Goal: Task Accomplishment & Management: Complete application form

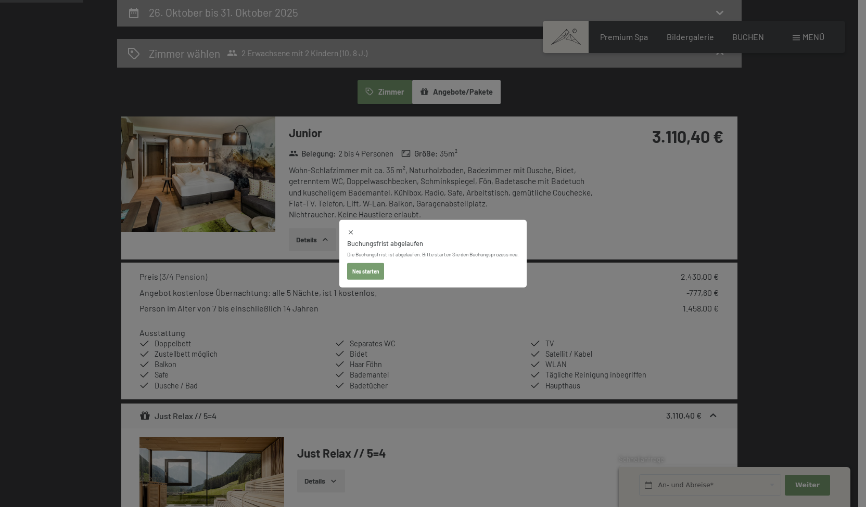
click at [0, 0] on button "button" at bounding box center [0, 0] width 0 height 0
click at [601, 128] on div "Buchungsfrist abgelaufen Die Buchungsfrist ist abgelaufen. Bitte starten Sie de…" at bounding box center [433, 253] width 866 height 507
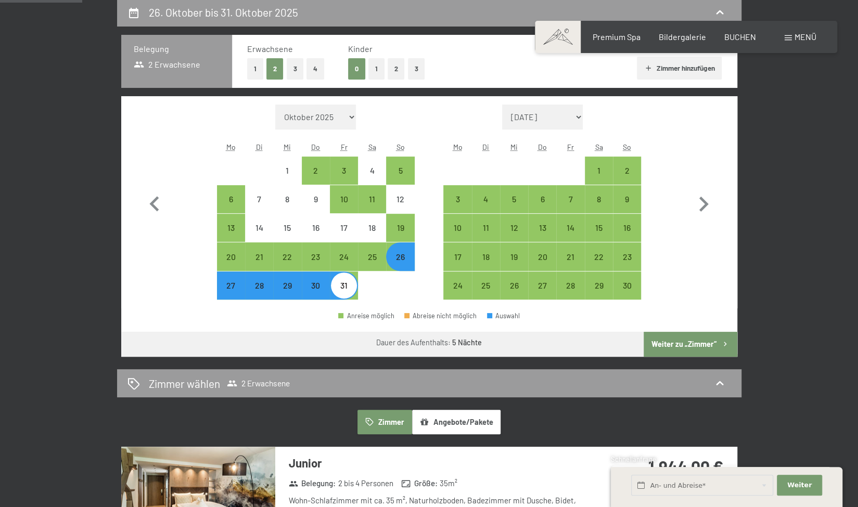
click at [793, 38] on div "Menü" at bounding box center [800, 36] width 32 height 11
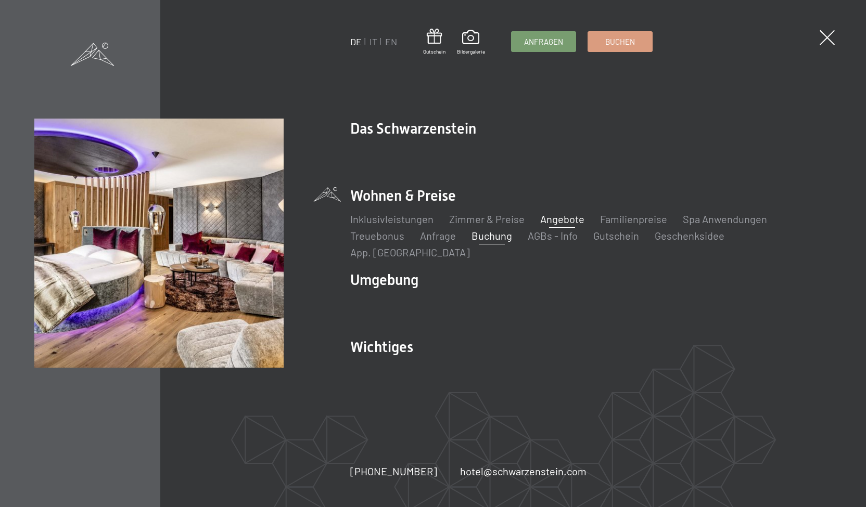
click at [550, 225] on link "Angebote" at bounding box center [562, 219] width 44 height 12
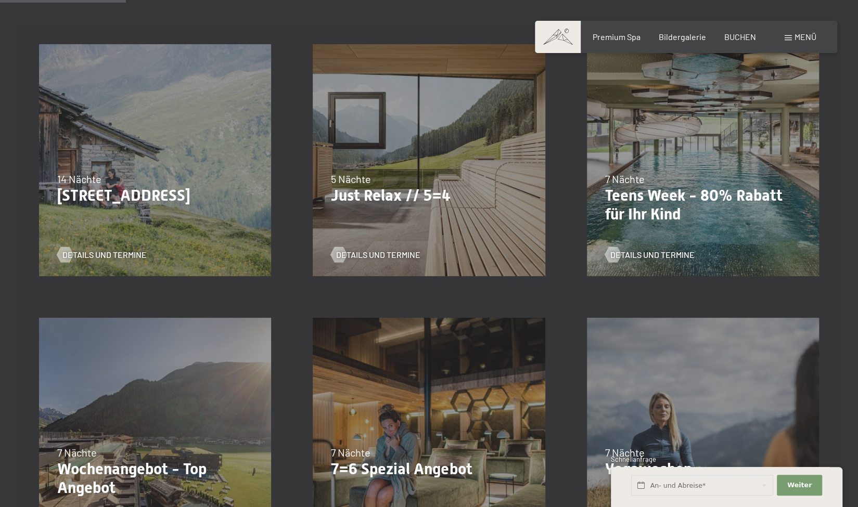
scroll to position [294, 0]
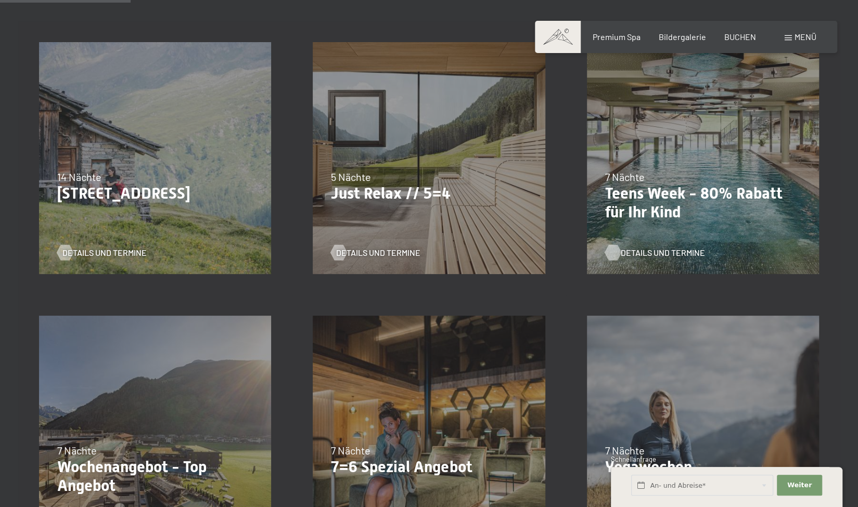
click at [630, 255] on span "Details und Termine" at bounding box center [663, 252] width 84 height 11
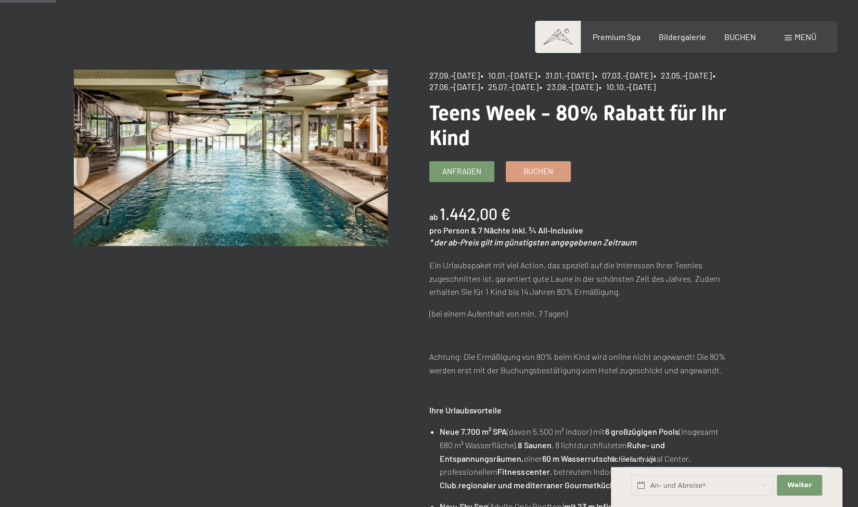
scroll to position [87, 0]
click at [533, 179] on link "Buchen" at bounding box center [538, 170] width 64 height 20
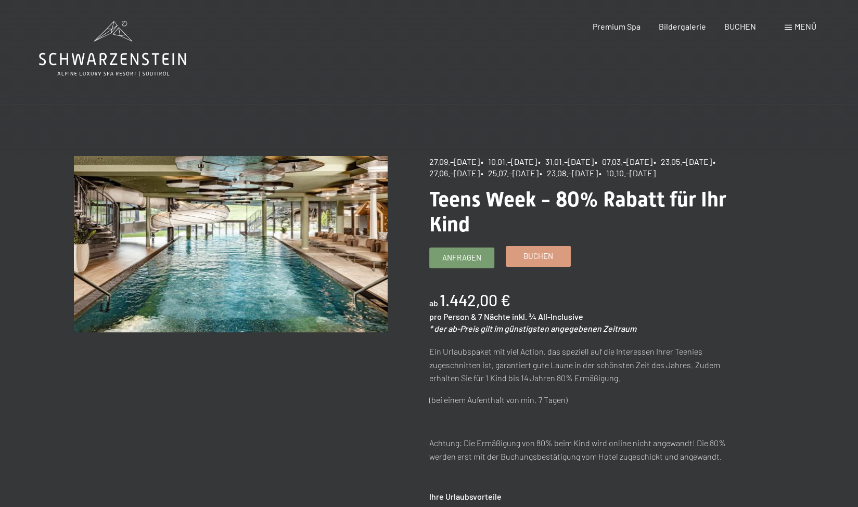
click at [520, 266] on link "Buchen" at bounding box center [538, 257] width 64 height 20
click at [525, 262] on span "Buchen" at bounding box center [538, 256] width 30 height 11
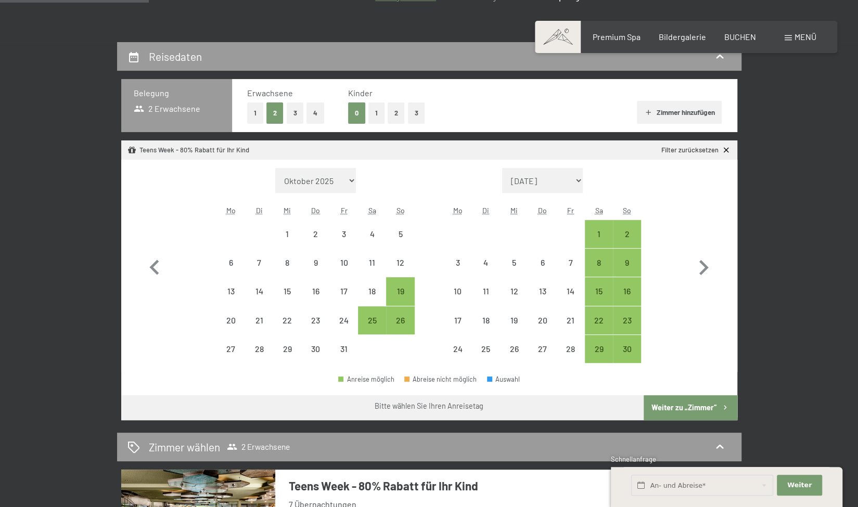
scroll to position [208, 0]
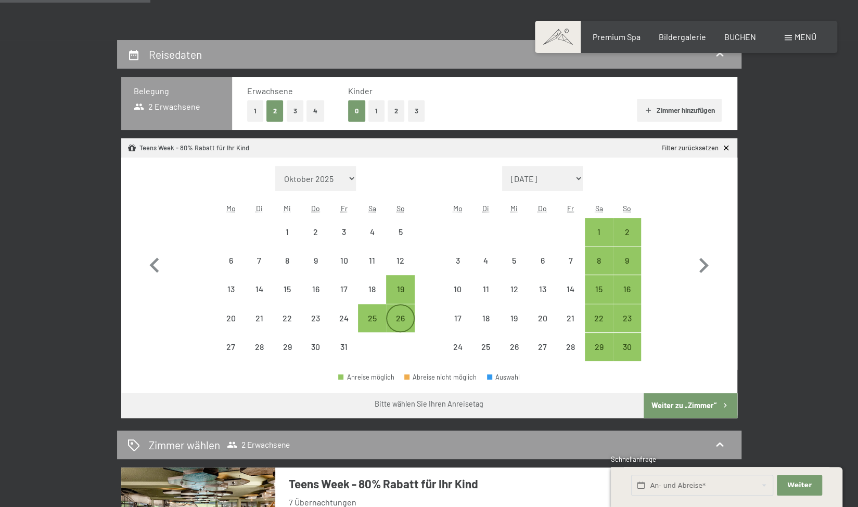
click at [401, 322] on div "26" at bounding box center [400, 327] width 26 height 26
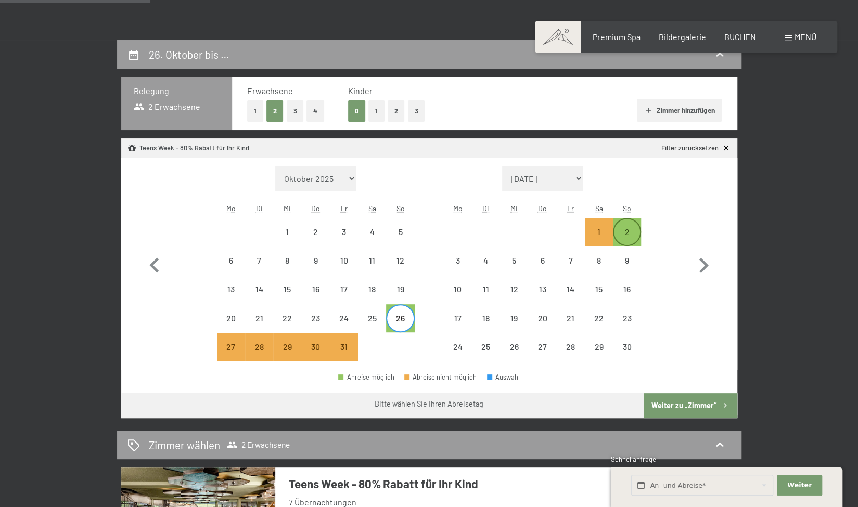
click at [624, 228] on div "2" at bounding box center [627, 241] width 26 height 26
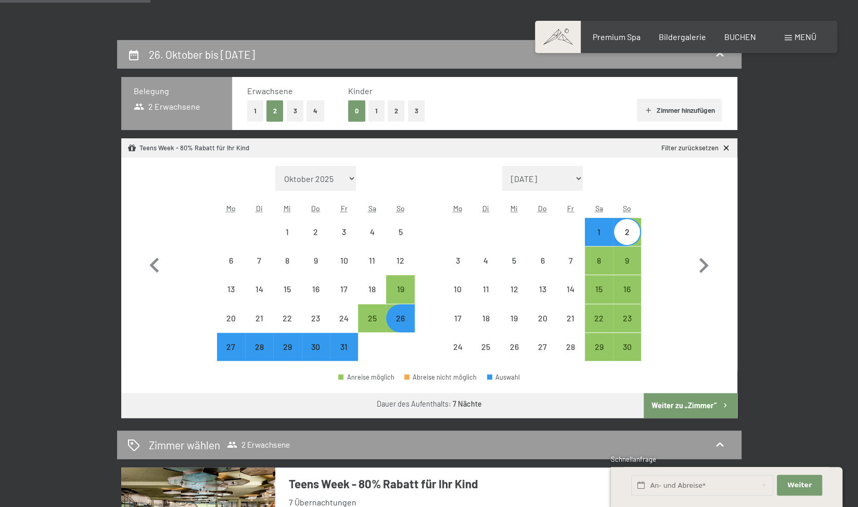
click at [674, 405] on button "Weiter zu „Zimmer“" at bounding box center [689, 405] width 93 height 25
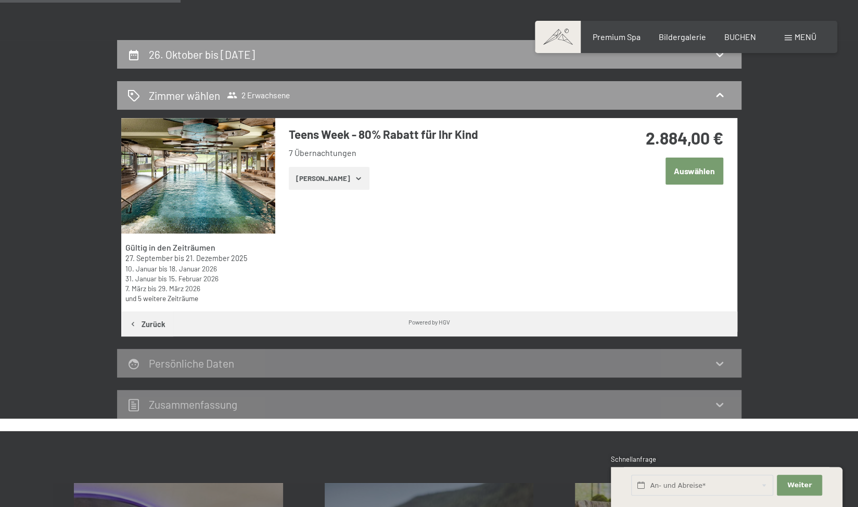
scroll to position [248, 0]
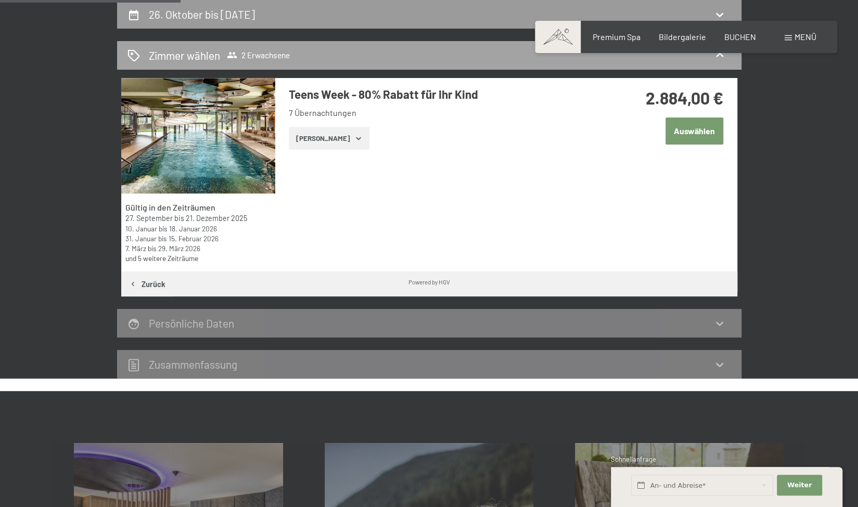
click at [254, 58] on span "2 Erwachsene" at bounding box center [258, 55] width 63 height 10
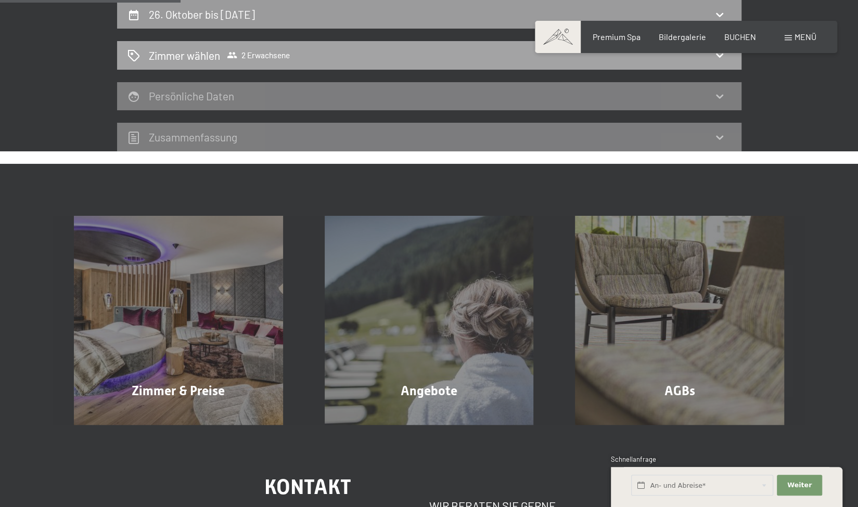
click at [254, 58] on span "2 Erwachsene" at bounding box center [258, 55] width 63 height 10
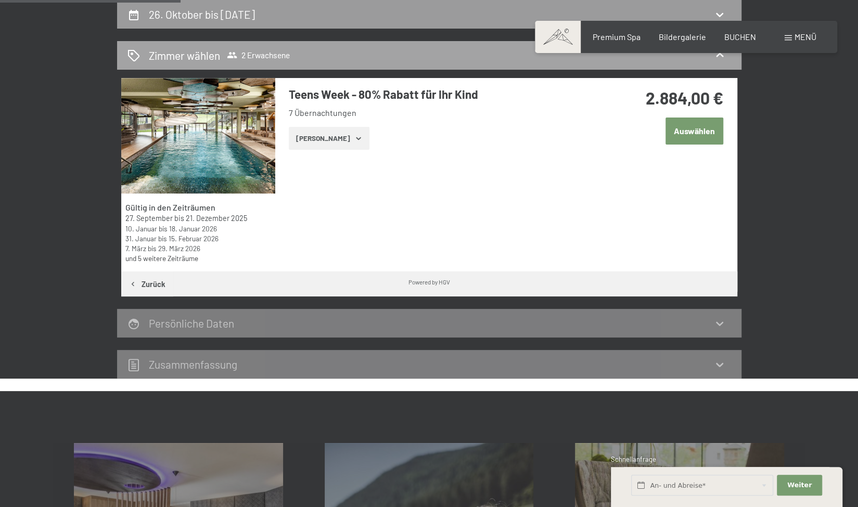
click at [229, 55] on icon at bounding box center [232, 55] width 10 height 10
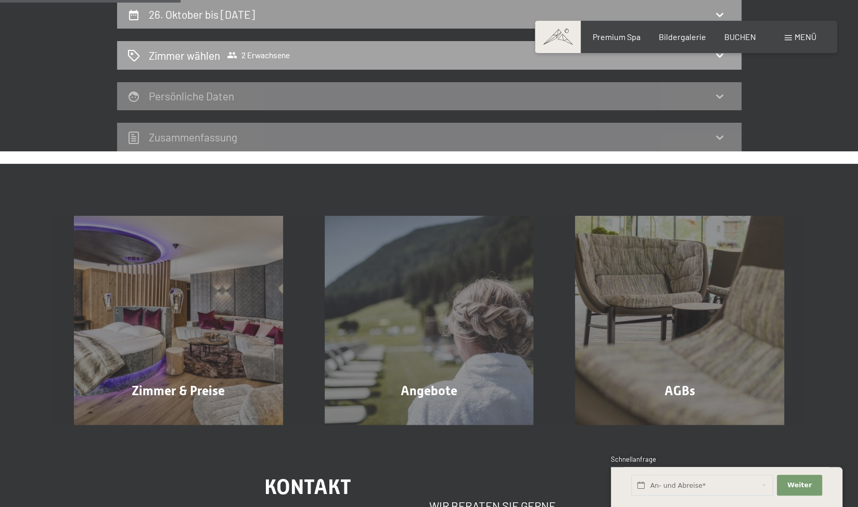
click at [240, 51] on span "2 Erwachsene" at bounding box center [258, 55] width 63 height 10
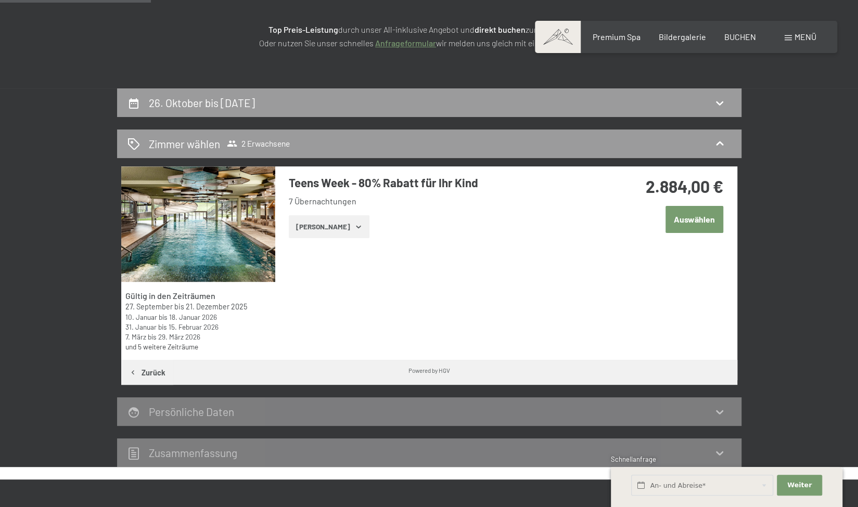
scroll to position [152, 0]
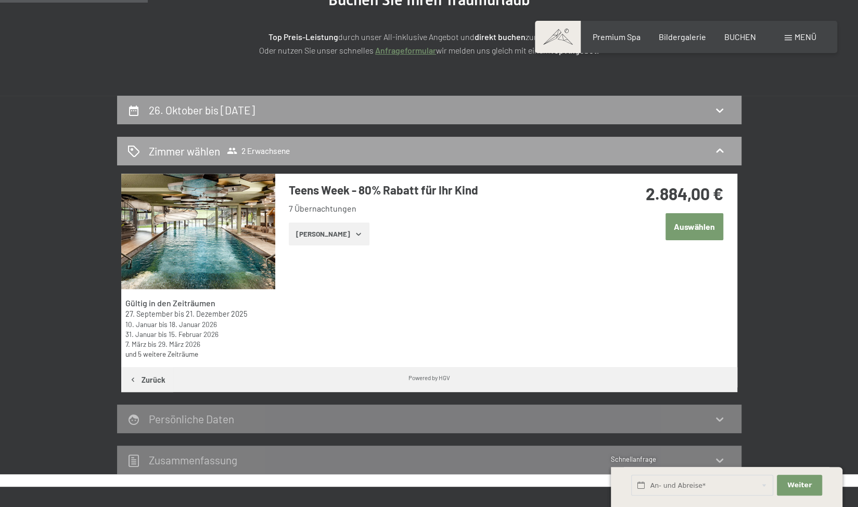
click at [716, 152] on icon at bounding box center [719, 151] width 12 height 12
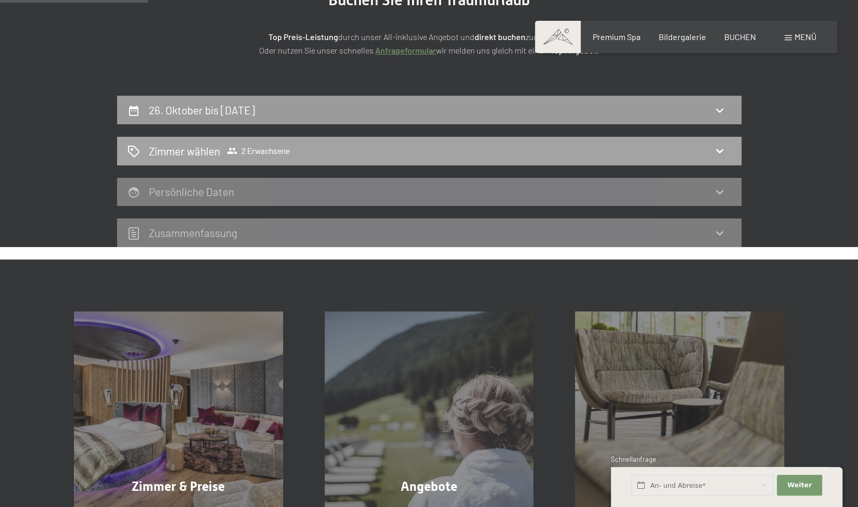
click at [716, 152] on icon at bounding box center [719, 151] width 12 height 12
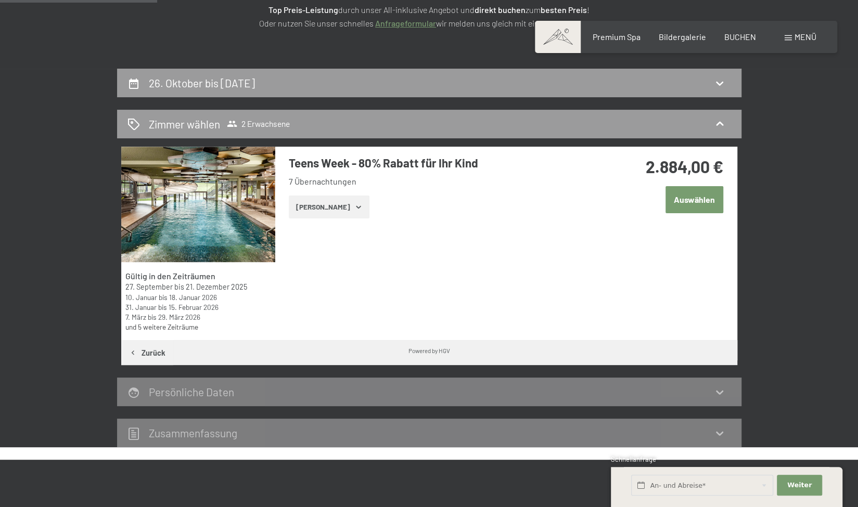
scroll to position [180, 0]
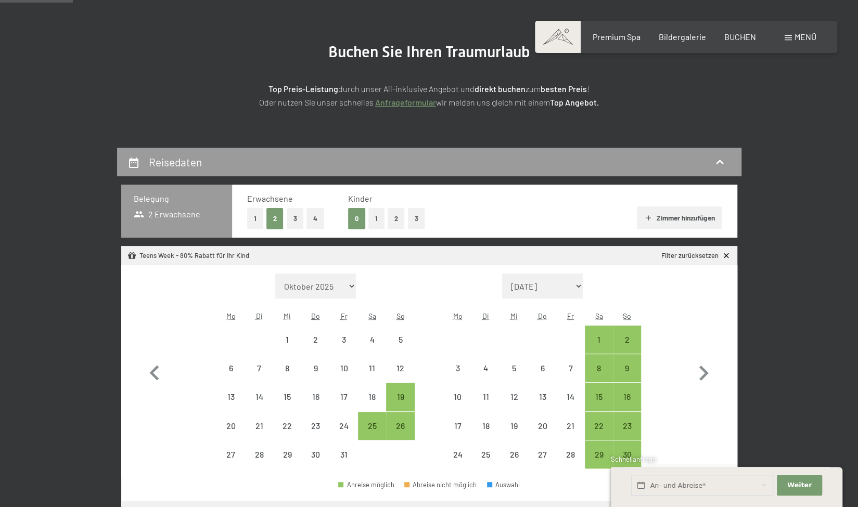
scroll to position [101, 0]
click at [392, 223] on button "2" at bounding box center [395, 218] width 17 height 21
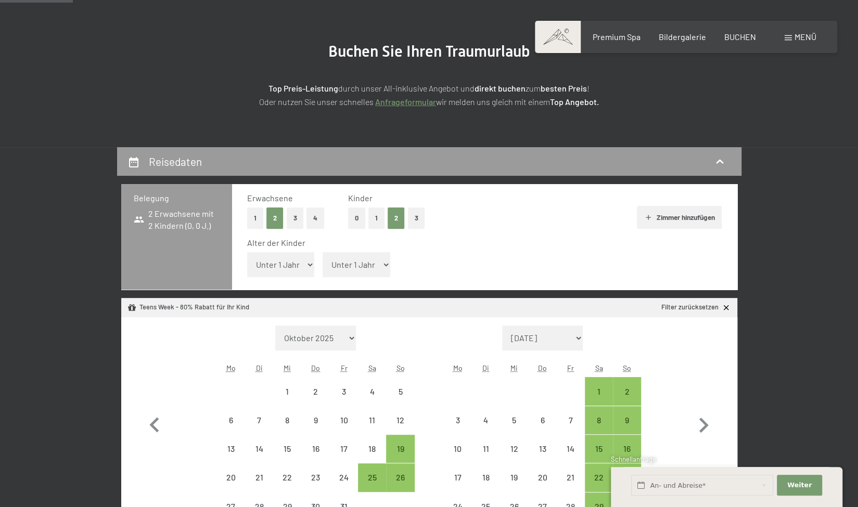
click at [283, 266] on select "Unter 1 Jahr 1 Jahr 2 Jahre 3 Jahre 4 Jahre 5 Jahre 6 Jahre 7 Jahre 8 Jahre 9 J…" at bounding box center [281, 264] width 68 height 25
select select "10"
click at [247, 252] on select "Unter 1 Jahr 1 Jahr 2 Jahre 3 Jahre 4 Jahre 5 Jahre 6 Jahre 7 Jahre 8 Jahre 9 J…" at bounding box center [281, 264] width 68 height 25
click at [366, 263] on select "Unter 1 Jahr 1 Jahr 2 Jahre 3 Jahre 4 Jahre 5 Jahre 6 Jahre 7 Jahre 8 Jahre 9 J…" at bounding box center [356, 264] width 68 height 25
select select "8"
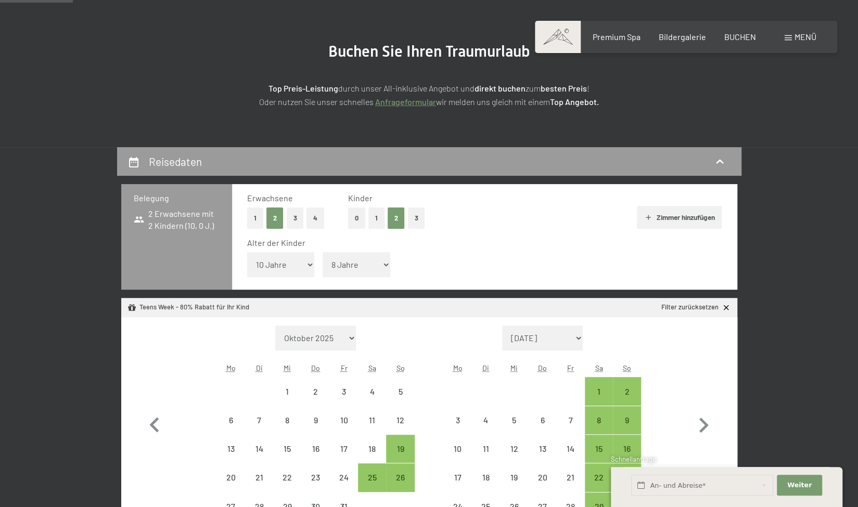
click at [322, 252] on select "Unter 1 Jahr 1 Jahr 2 Jahre 3 Jahre 4 Jahre 5 Jahre 6 Jahre 7 Jahre 8 Jahre 9 J…" at bounding box center [356, 264] width 68 height 25
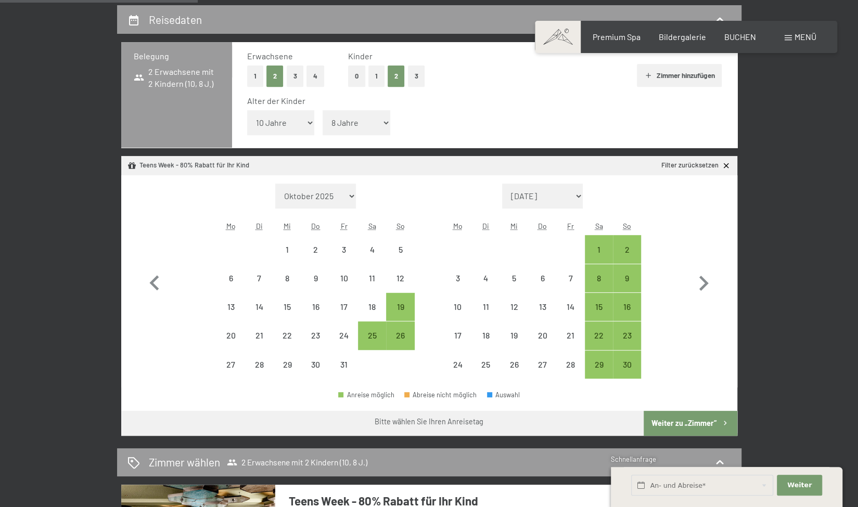
scroll to position [247, 0]
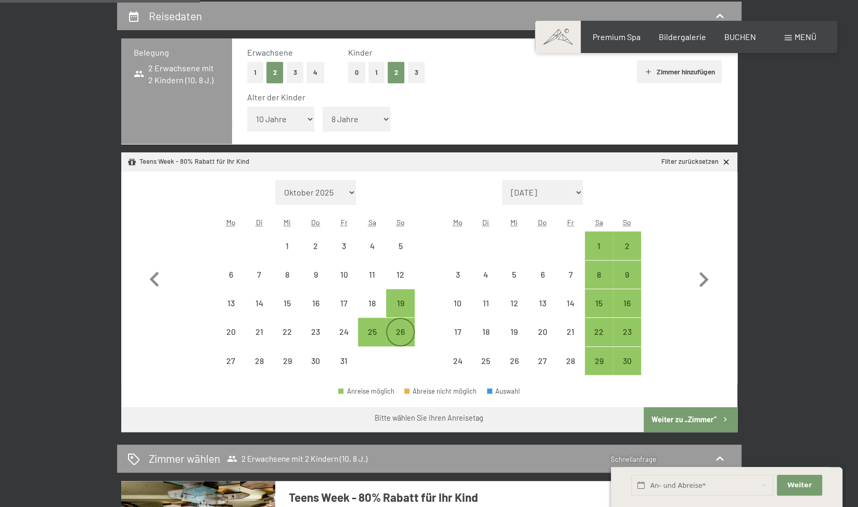
click at [394, 342] on div "26" at bounding box center [400, 341] width 26 height 26
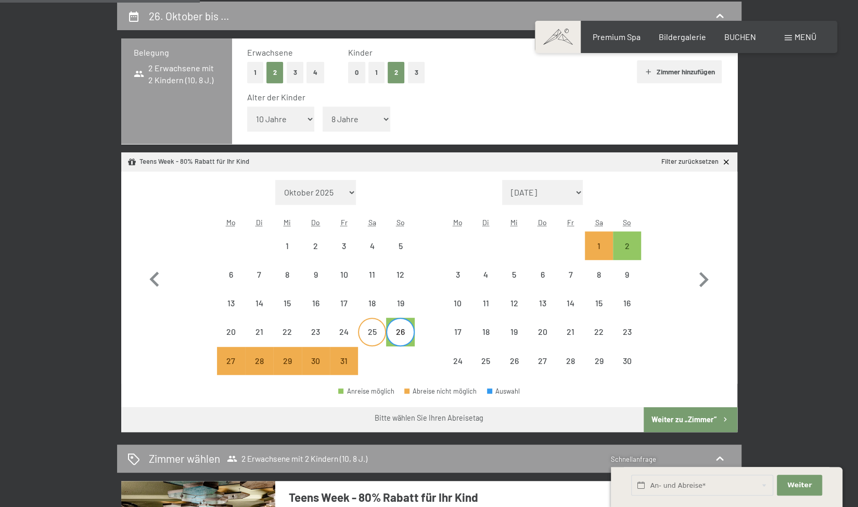
click at [376, 339] on div "25" at bounding box center [372, 341] width 26 height 26
click at [602, 252] on div "1" at bounding box center [599, 255] width 26 height 26
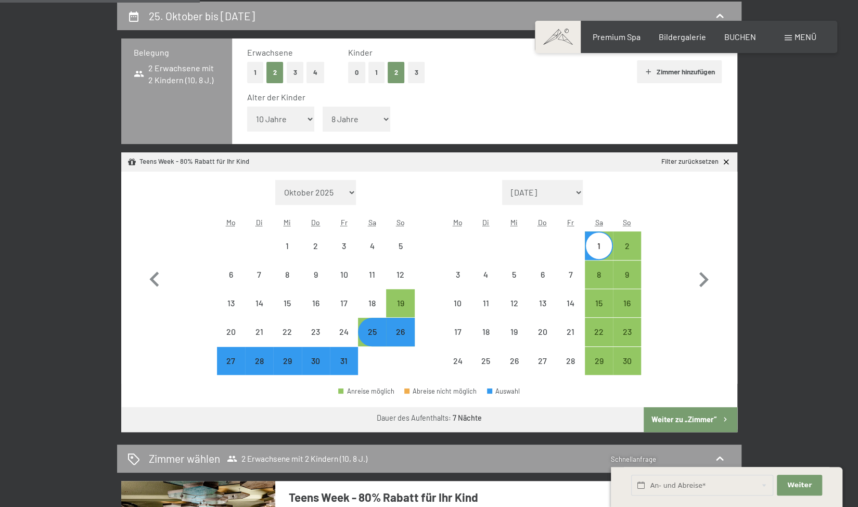
click at [665, 420] on button "Weiter zu „Zimmer“" at bounding box center [689, 419] width 93 height 25
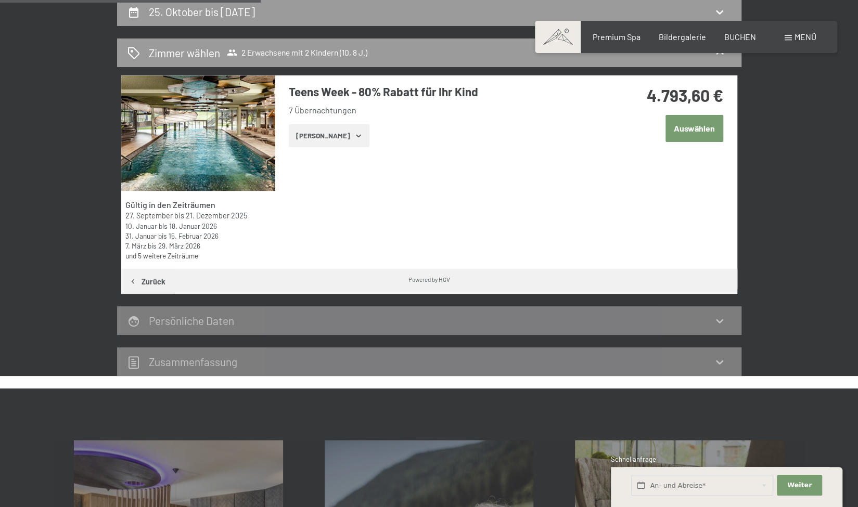
scroll to position [257, 0]
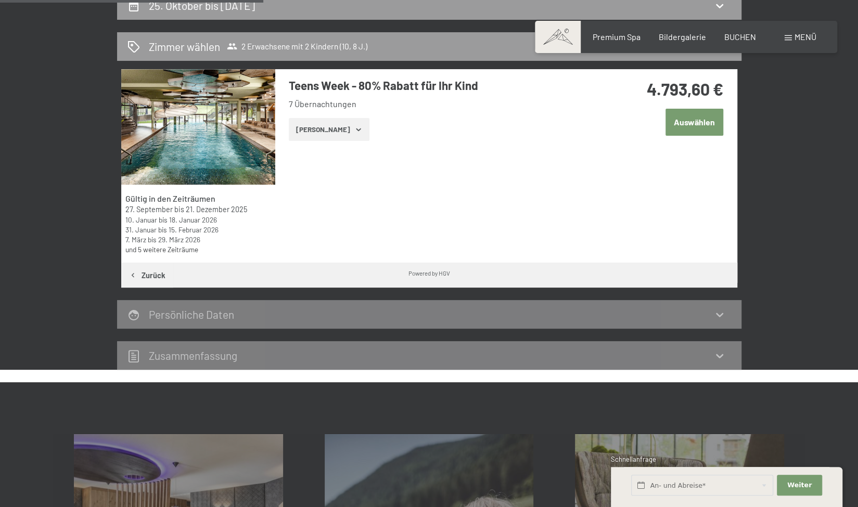
click at [341, 130] on button "[PERSON_NAME]" at bounding box center [329, 129] width 81 height 23
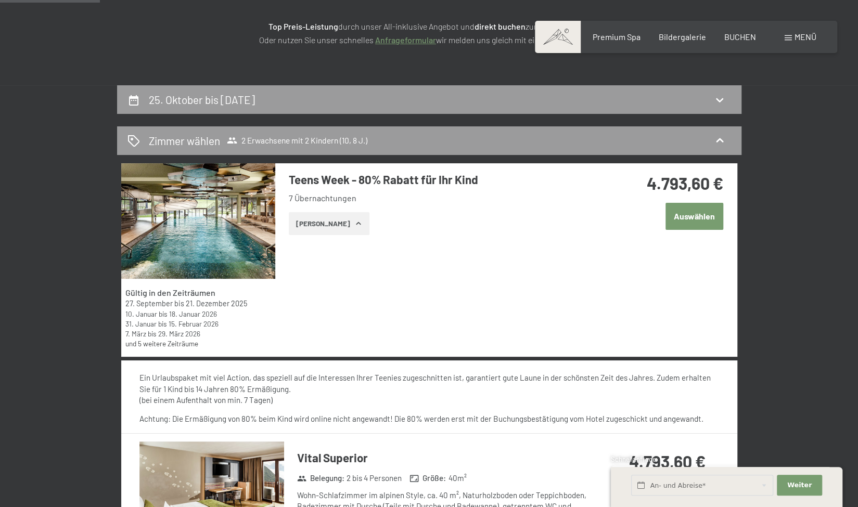
scroll to position [162, 0]
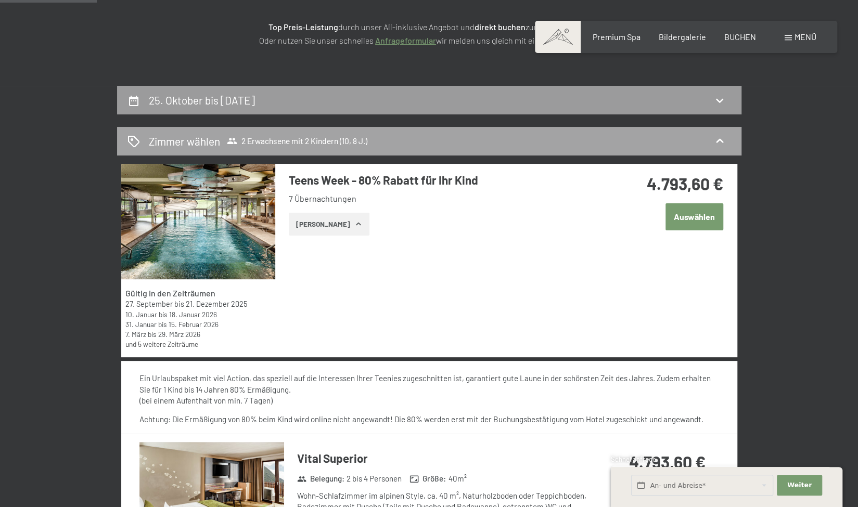
click at [320, 144] on span "2 Erwachsene mit 2 Kindern (10, 8 J.)" at bounding box center [297, 141] width 140 height 10
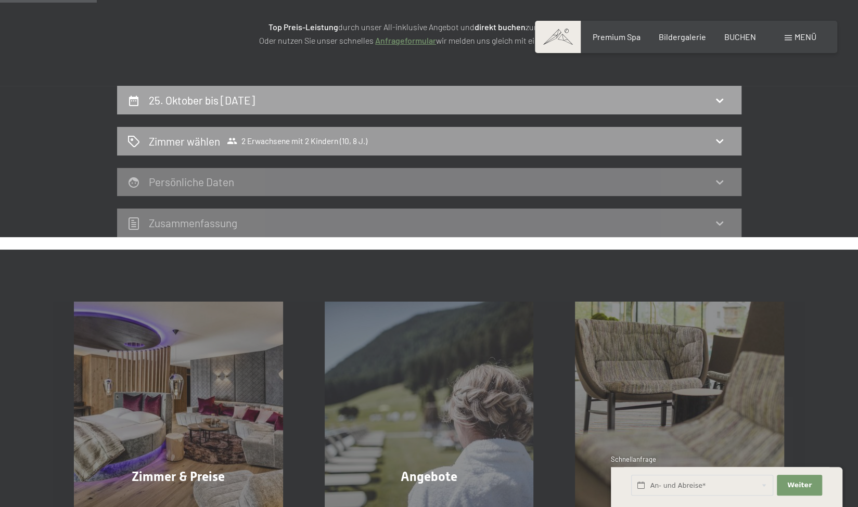
click at [472, 100] on div "25. Oktober bis 1. November 2025" at bounding box center [428, 100] width 603 height 15
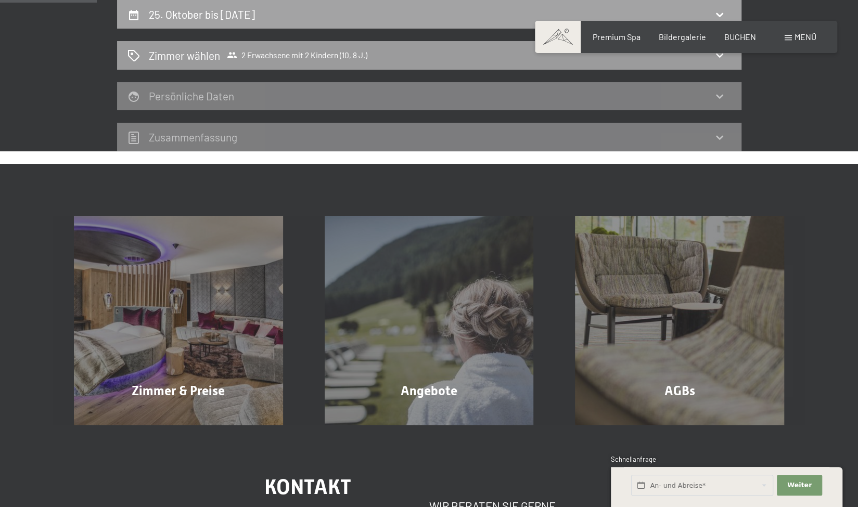
select select "10"
select select "8"
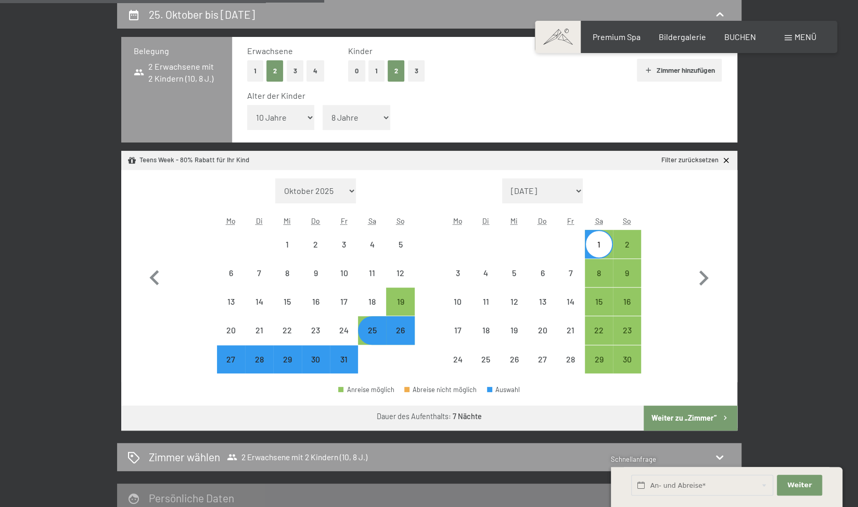
click at [354, 75] on button "0" at bounding box center [356, 70] width 17 height 21
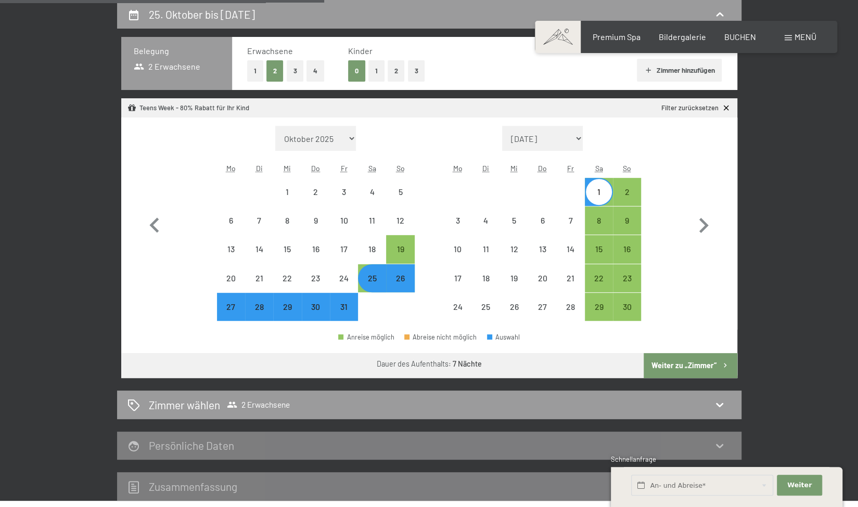
click at [690, 366] on button "Weiter zu „Zimmer“" at bounding box center [689, 365] width 93 height 25
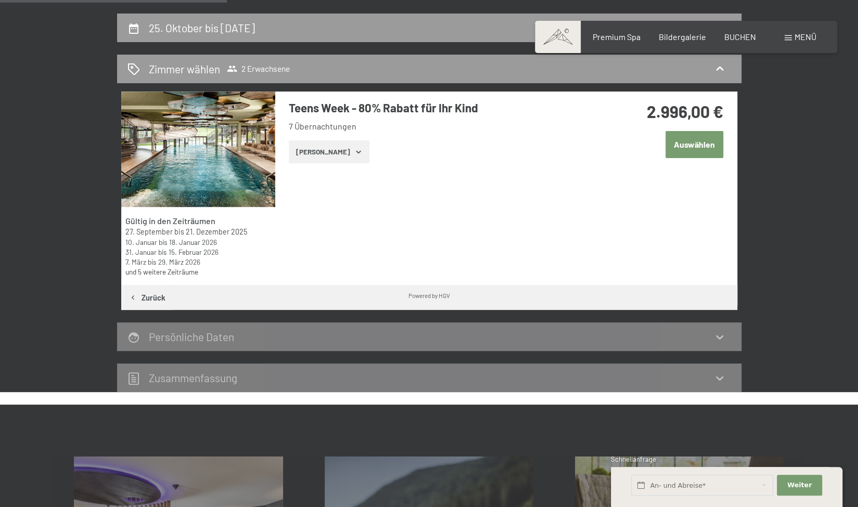
scroll to position [234, 0]
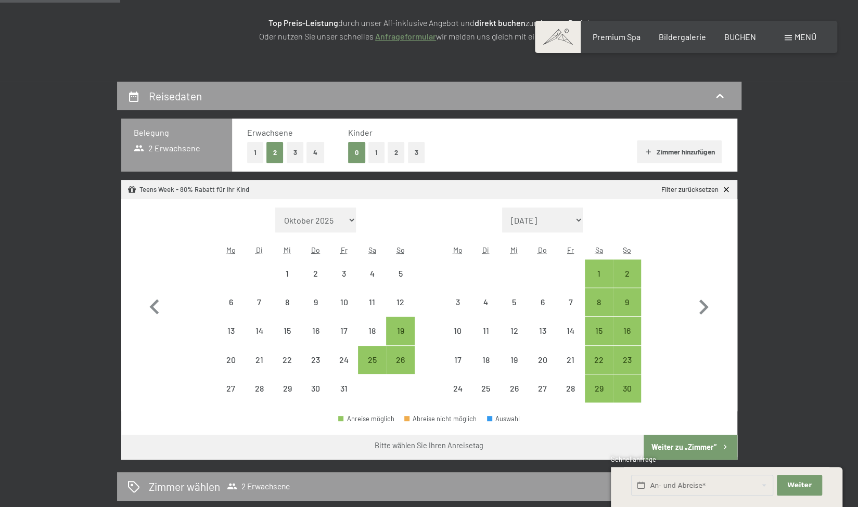
scroll to position [166, 0]
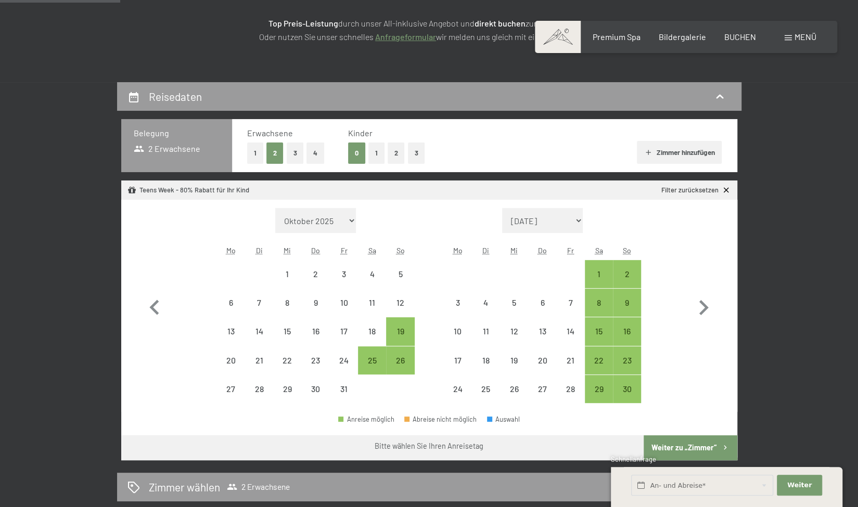
click at [378, 150] on button "1" at bounding box center [376, 153] width 16 height 21
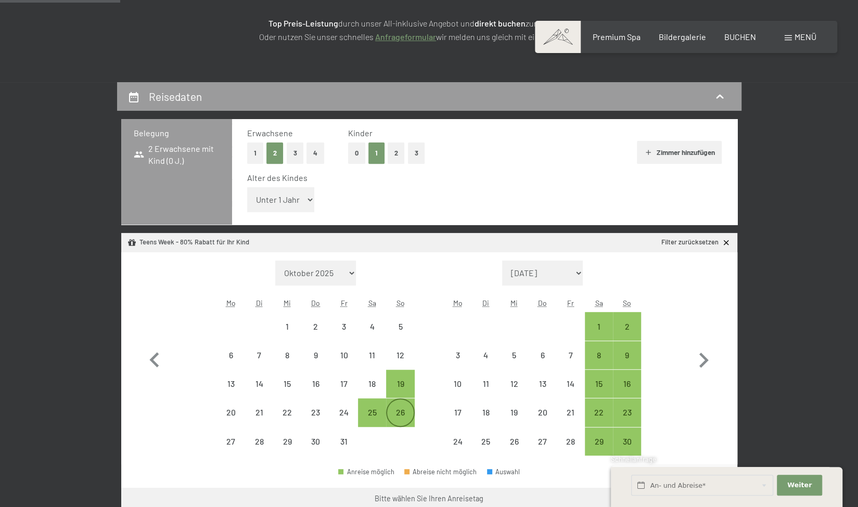
click at [395, 408] on div "26" at bounding box center [400, 421] width 26 height 26
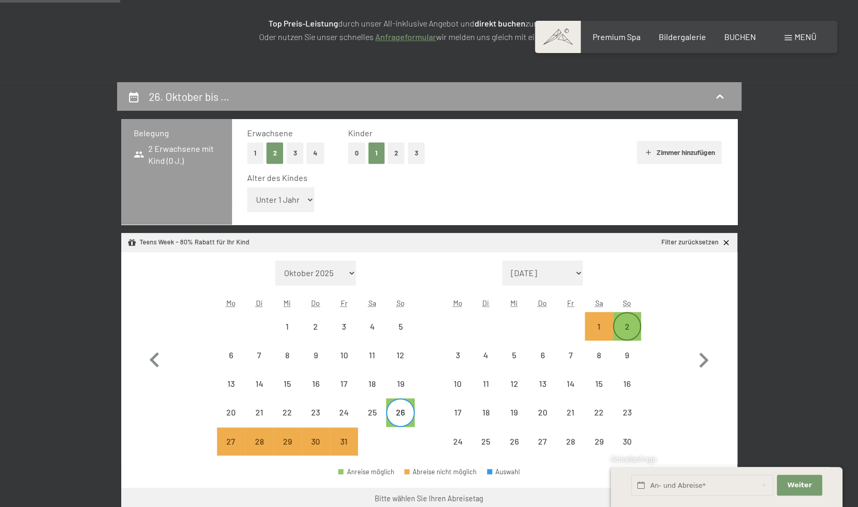
click at [621, 324] on div "2" at bounding box center [627, 335] width 26 height 26
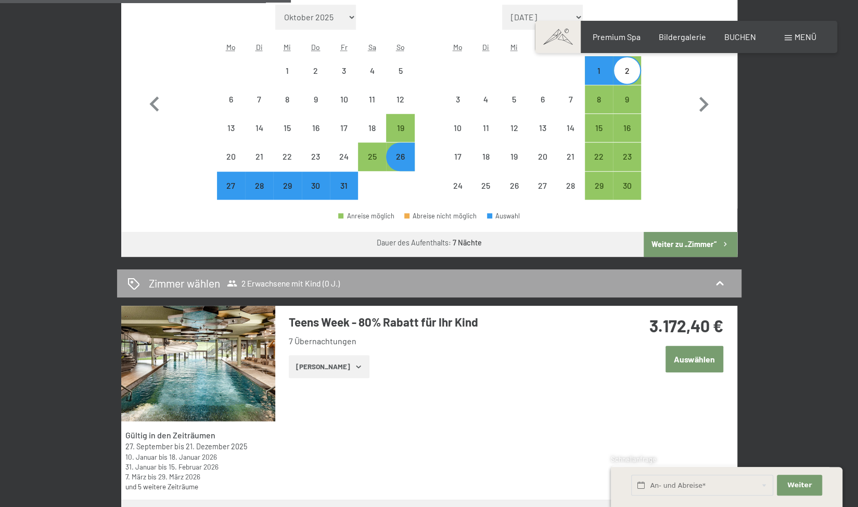
scroll to position [424, 0]
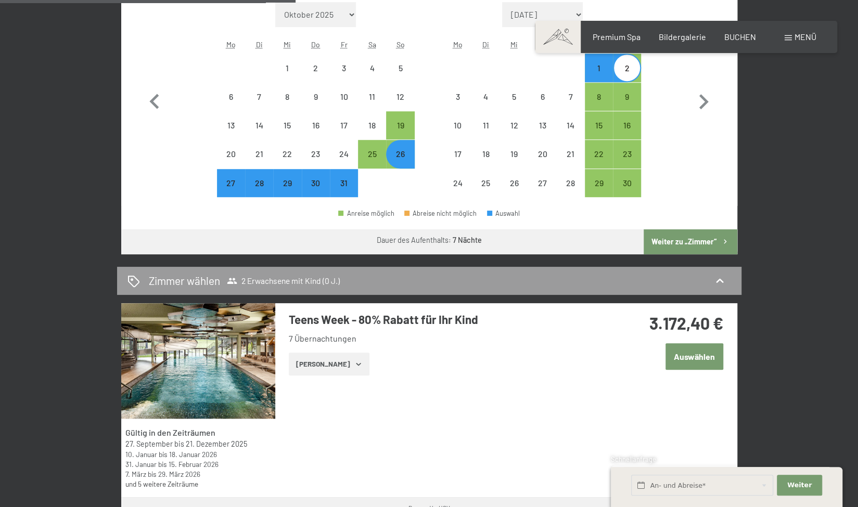
click at [691, 241] on button "Weiter zu „Zimmer“" at bounding box center [689, 241] width 93 height 25
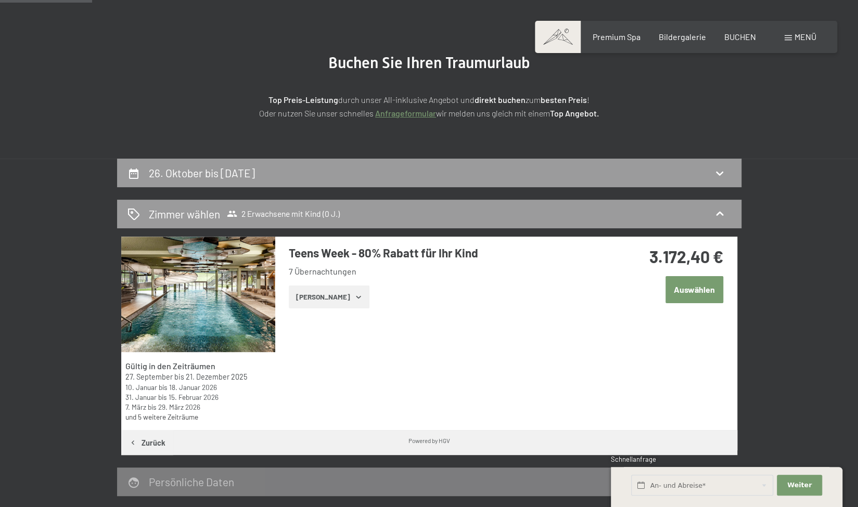
scroll to position [89, 0]
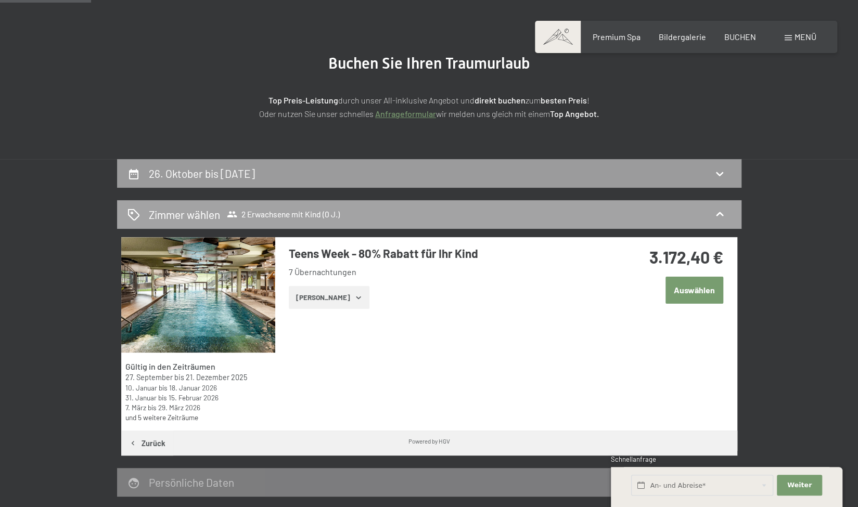
click at [316, 211] on span "2 Erwachsene mit Kind (0 J.)" at bounding box center [283, 214] width 113 height 10
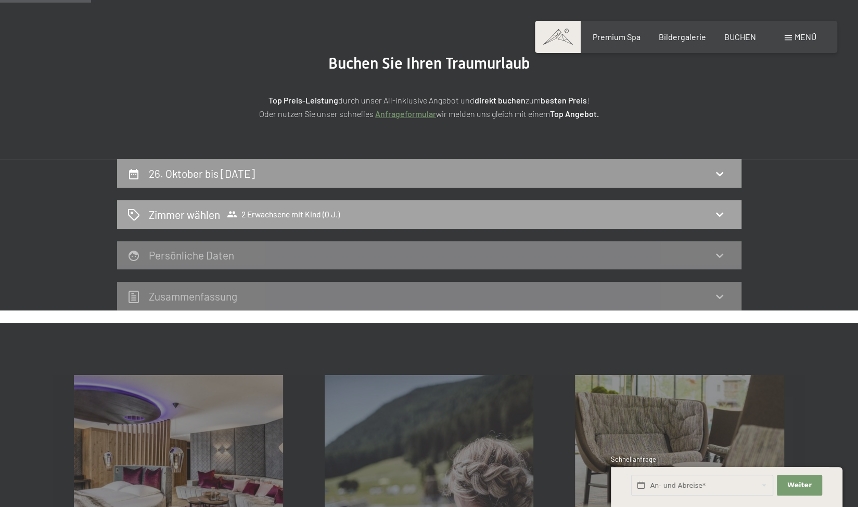
click at [316, 211] on span "2 Erwachsene mit Kind (0 J.)" at bounding box center [283, 214] width 113 height 10
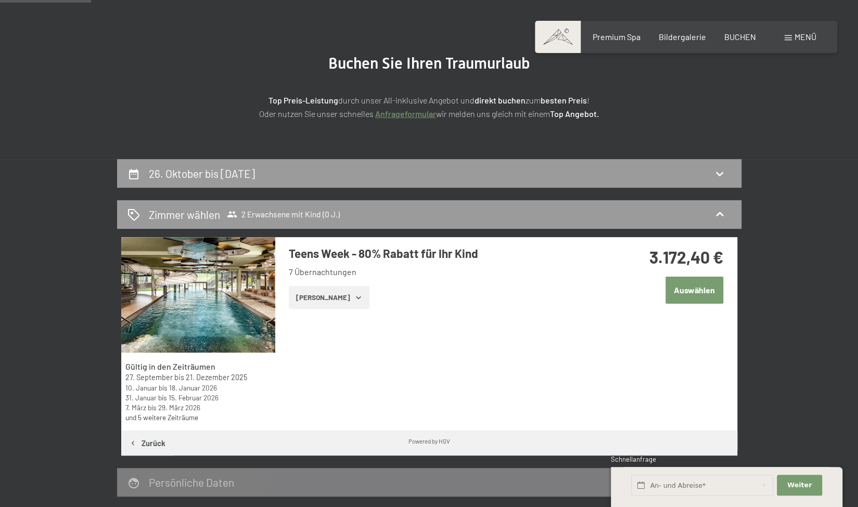
click at [392, 116] on link "Anfrageformular" at bounding box center [405, 114] width 61 height 10
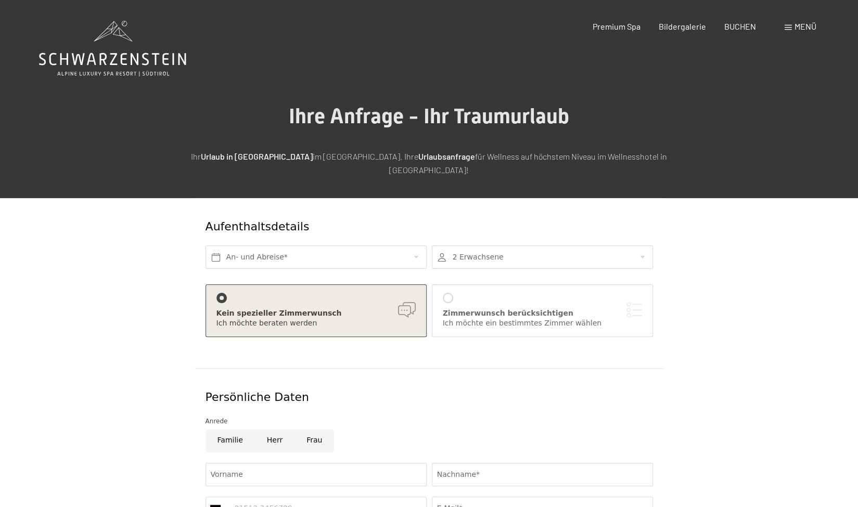
click at [801, 21] on span "Menü" at bounding box center [805, 26] width 22 height 10
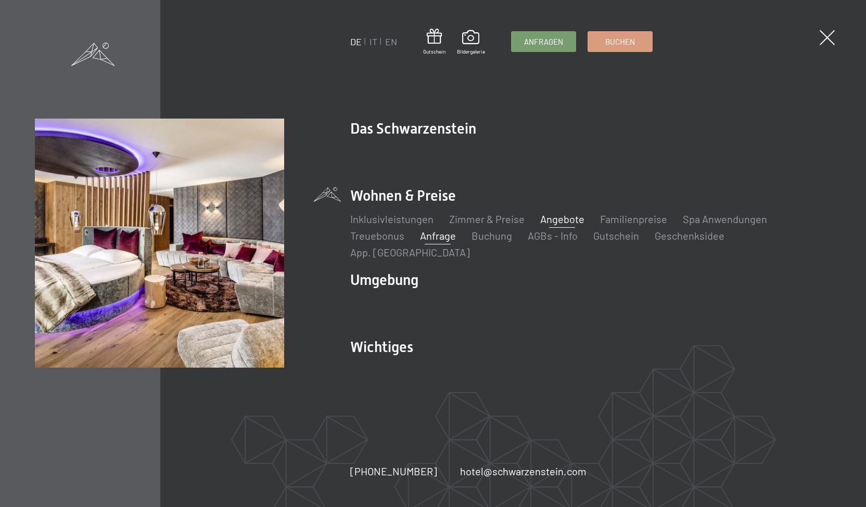
click at [557, 225] on link "Angebote" at bounding box center [562, 219] width 44 height 12
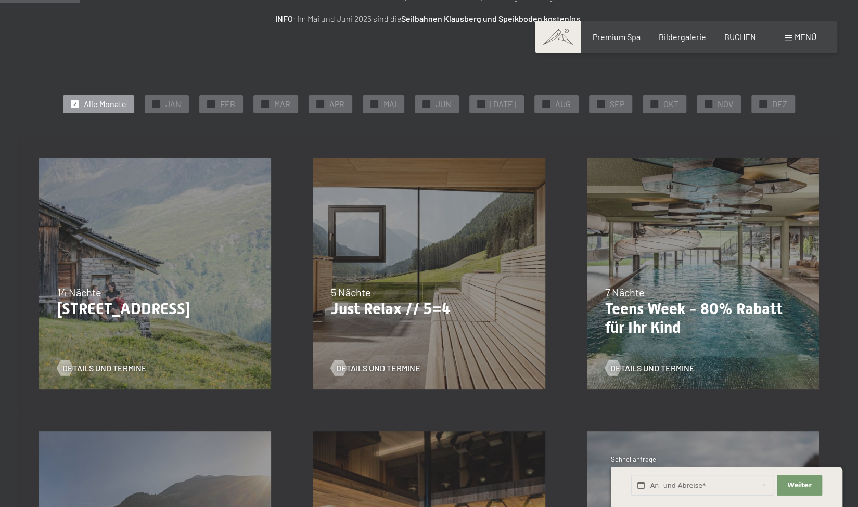
scroll to position [183, 0]
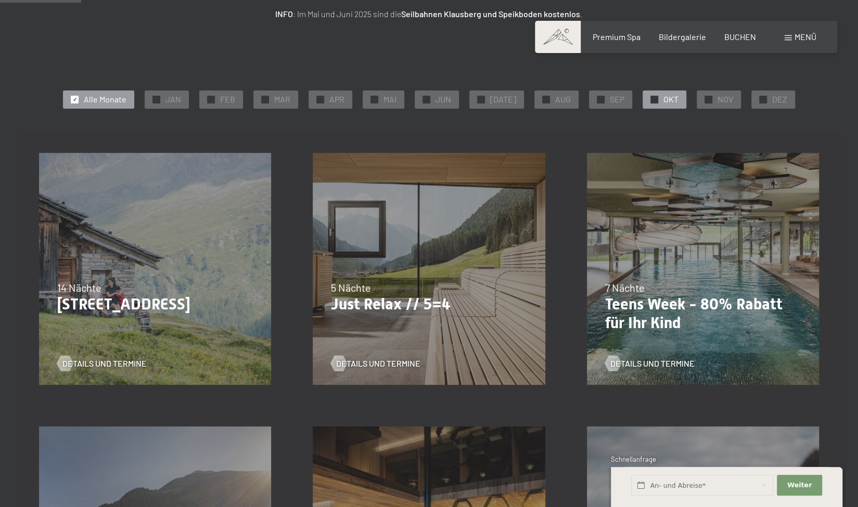
click at [663, 100] on span "OKT" at bounding box center [670, 99] width 15 height 11
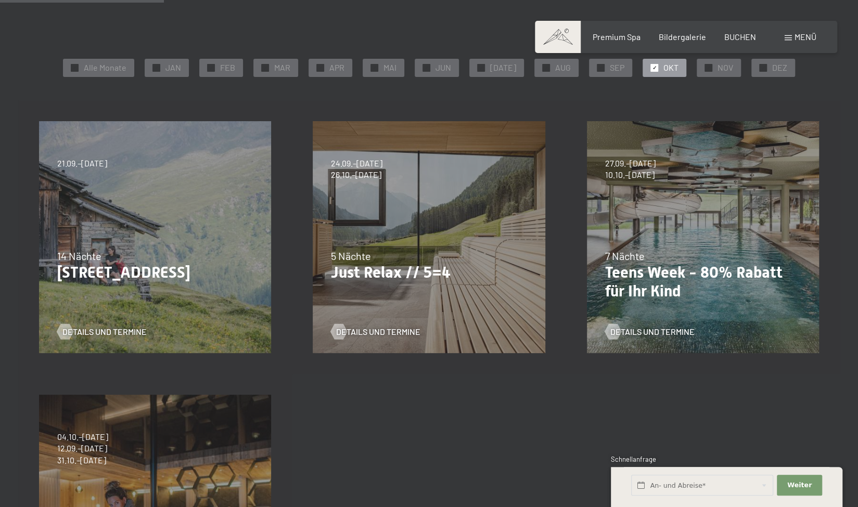
scroll to position [215, 0]
click at [671, 328] on span "Details und Termine" at bounding box center [663, 331] width 84 height 11
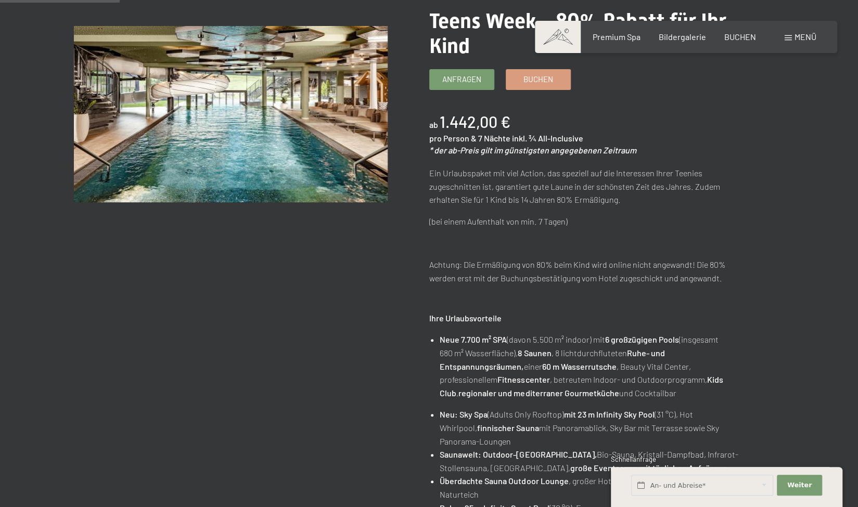
scroll to position [184, 0]
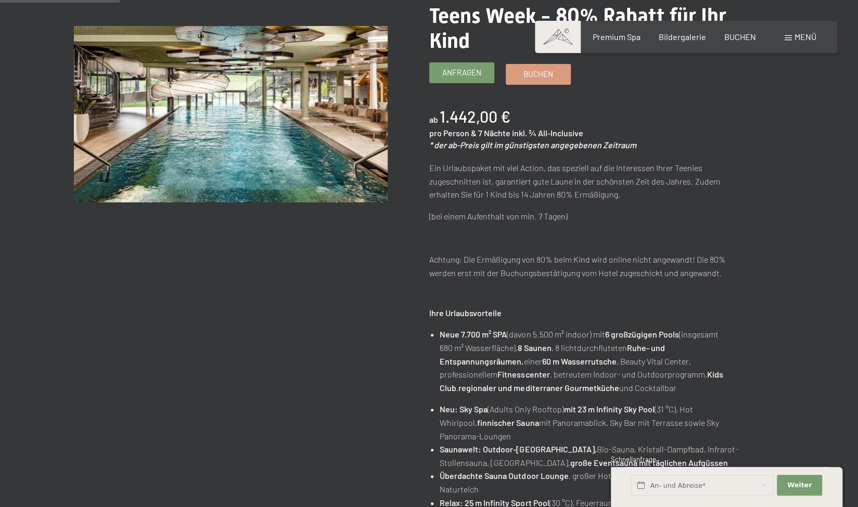
click at [469, 78] on span "Anfragen" at bounding box center [461, 72] width 39 height 11
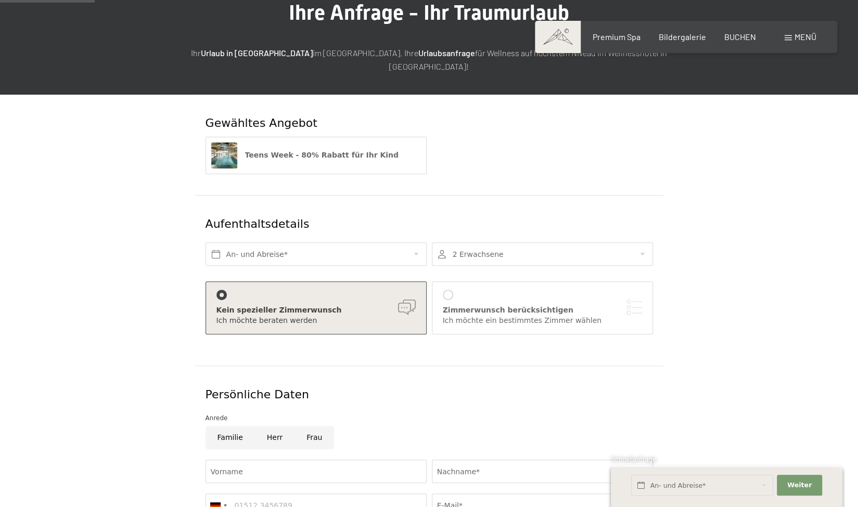
scroll to position [112, 0]
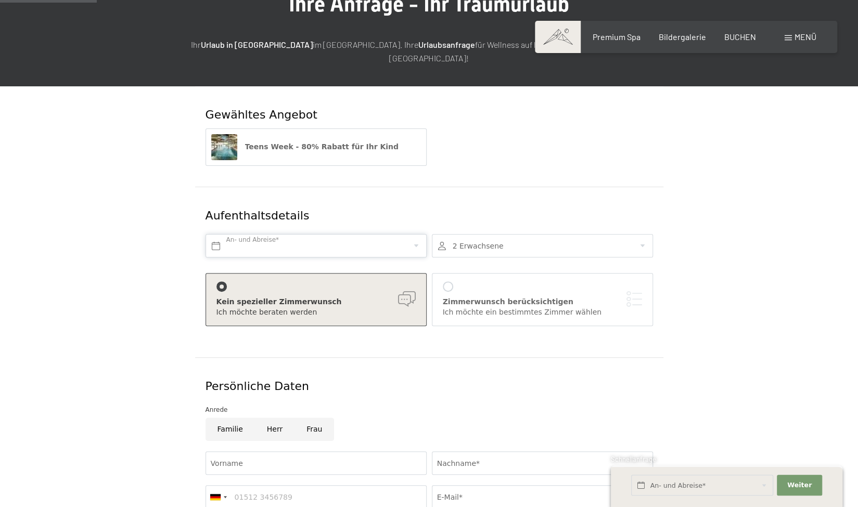
click at [285, 236] on input "text" at bounding box center [315, 245] width 221 height 23
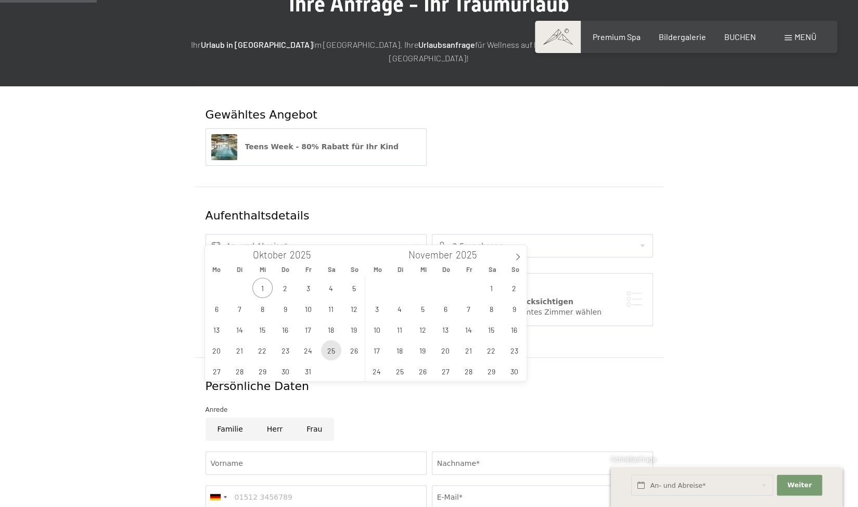
click at [335, 356] on span "25" at bounding box center [331, 350] width 20 height 20
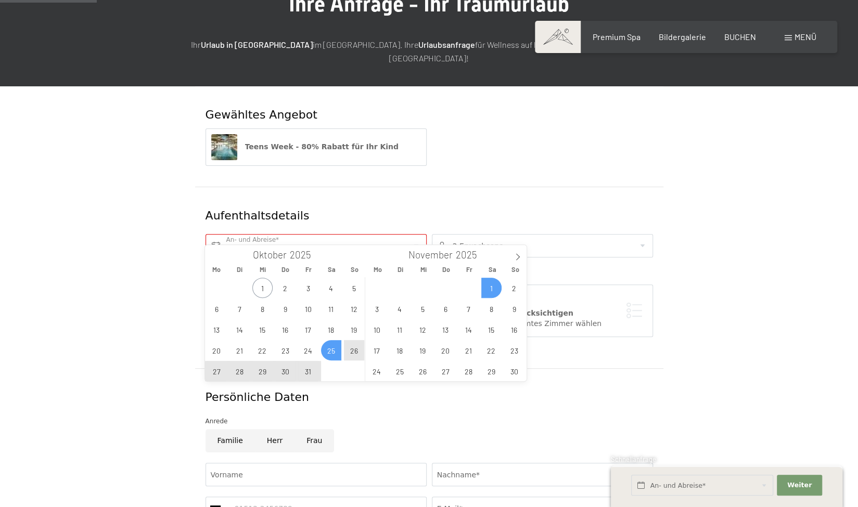
click at [490, 285] on span "1" at bounding box center [491, 288] width 20 height 20
type input "Sa. 25.10.2025 - Sa. 01.11.2025"
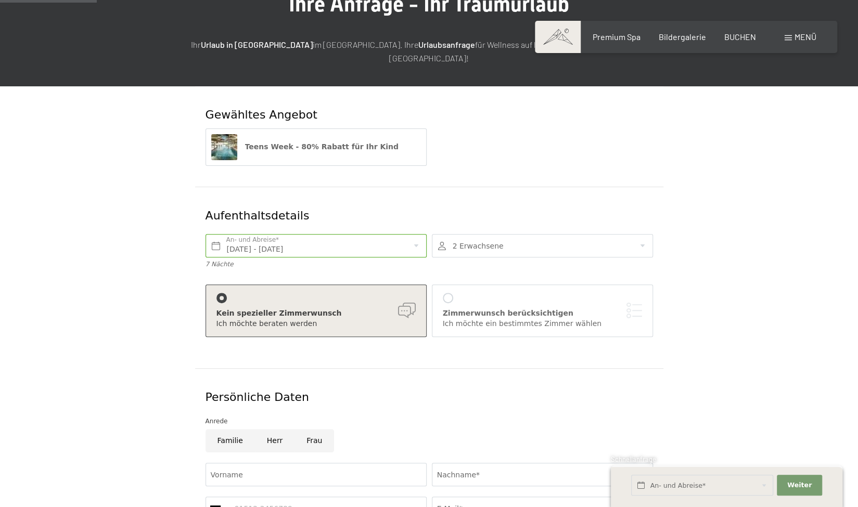
click at [481, 238] on div at bounding box center [542, 245] width 221 height 23
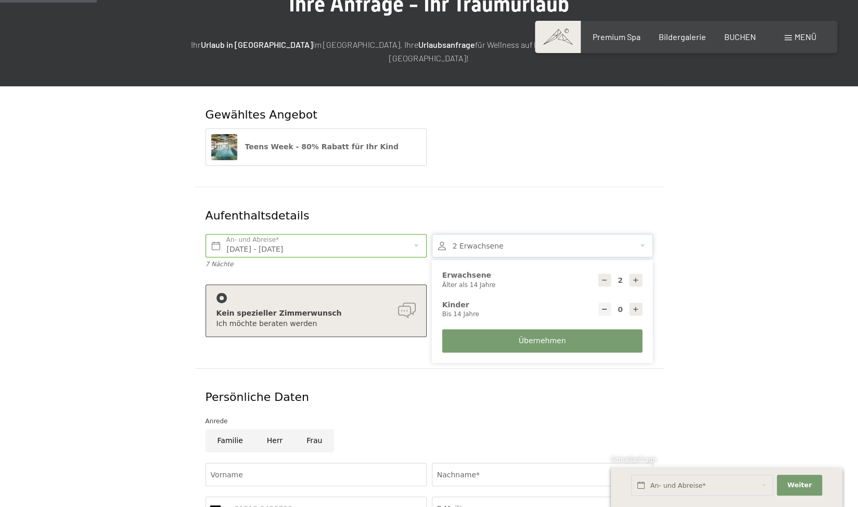
click at [635, 306] on icon at bounding box center [635, 309] width 7 height 7
type input "1"
select select
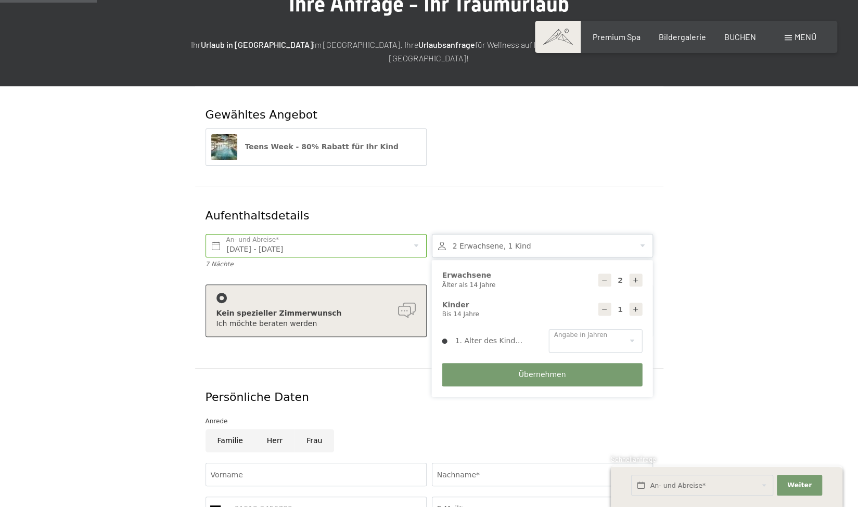
click at [635, 306] on icon at bounding box center [635, 309] width 7 height 7
type input "2"
select select
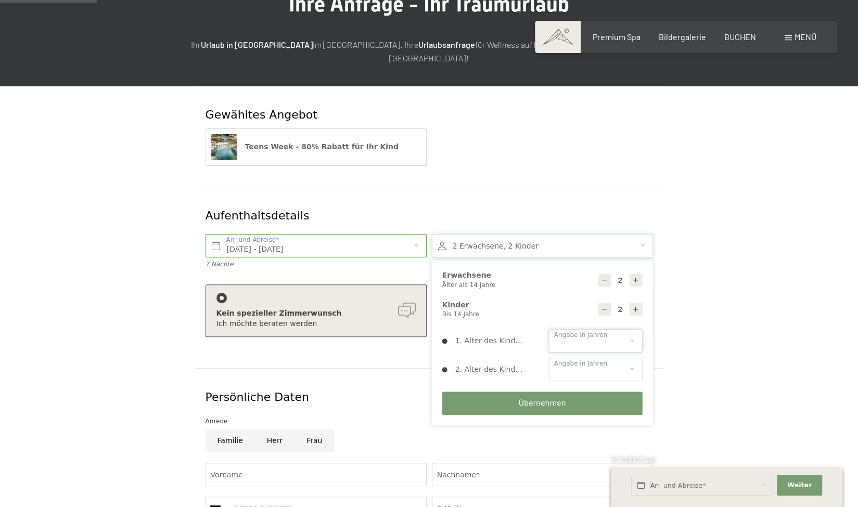
click at [624, 330] on select "0 1 2 3 4 5 6 7 8 9 10 11 12 13 14" at bounding box center [596, 340] width 94 height 23
select select "8"
click at [549, 329] on select "0 1 2 3 4 5 6 7 8 9 10 11 12 13 14" at bounding box center [596, 340] width 94 height 23
click at [601, 359] on select "0 1 2 3 4 5 6 7 8 9 10 11 12 13 14" at bounding box center [596, 369] width 94 height 23
select select "10"
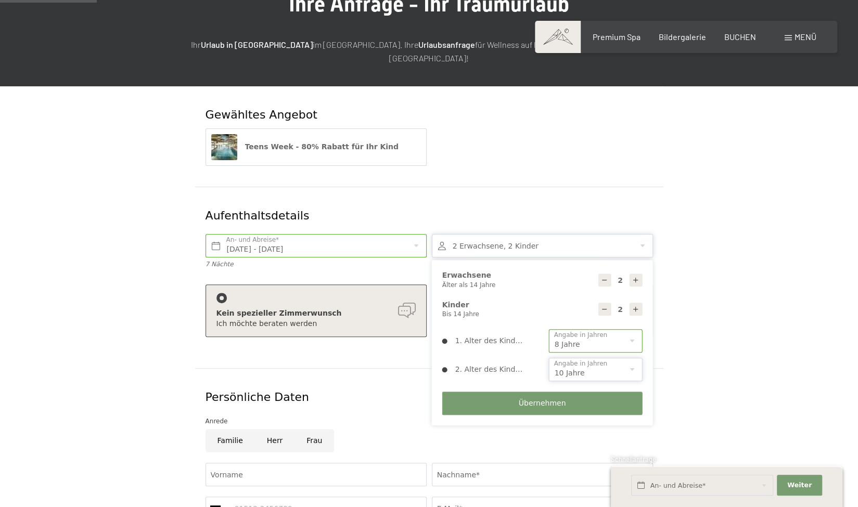
click at [549, 358] on select "0 1 2 3 4 5 6 7 8 9 10 11 12 13 14" at bounding box center [596, 369] width 94 height 23
click at [554, 398] on span "Übernehmen" at bounding box center [542, 403] width 47 height 10
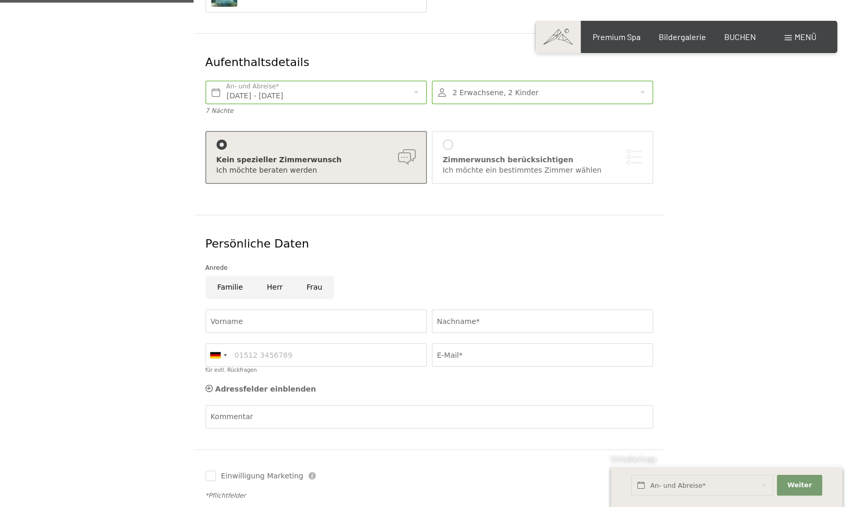
scroll to position [267, 0]
click at [307, 274] on input "Frau" at bounding box center [314, 285] width 40 height 23
radio input "true"
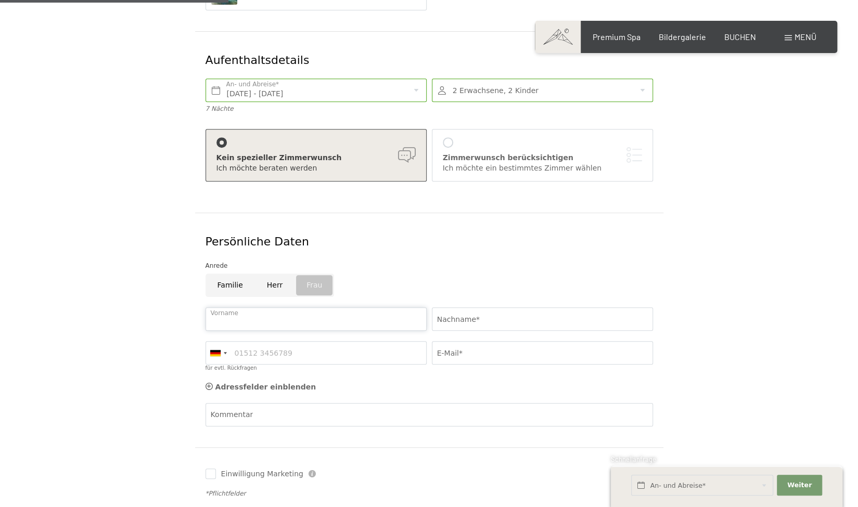
click at [307, 307] on input "Vorname" at bounding box center [315, 318] width 221 height 23
type input "Nina"
type input "Tello"
click at [365, 343] on input "für evtl. Rückfragen" at bounding box center [315, 352] width 221 height 23
type input "017624337769"
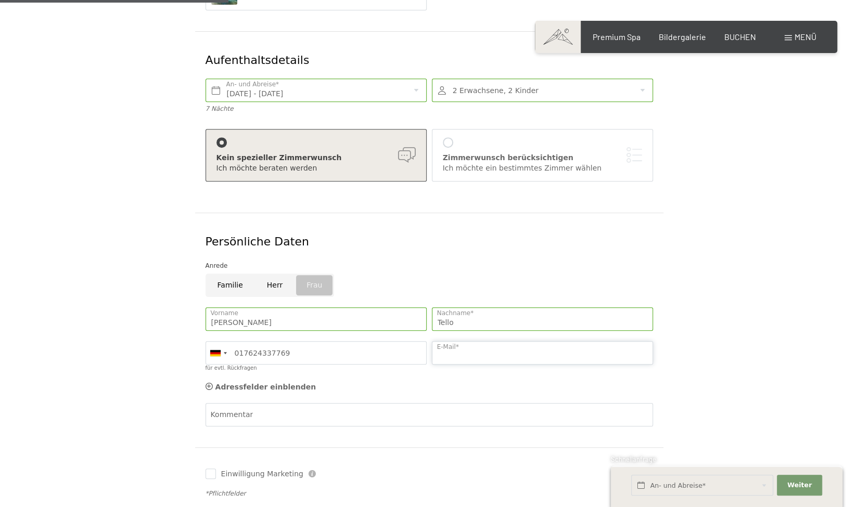
click at [481, 342] on input "E-Mail*" at bounding box center [542, 352] width 221 height 23
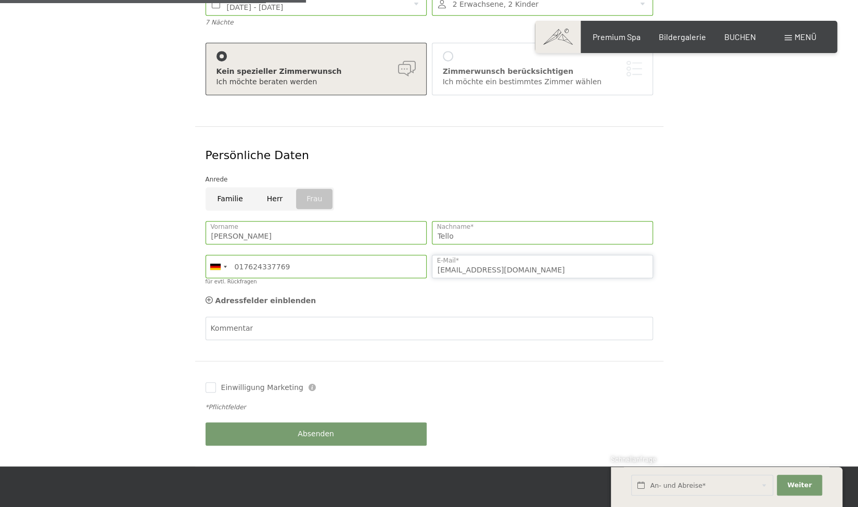
scroll to position [359, 0]
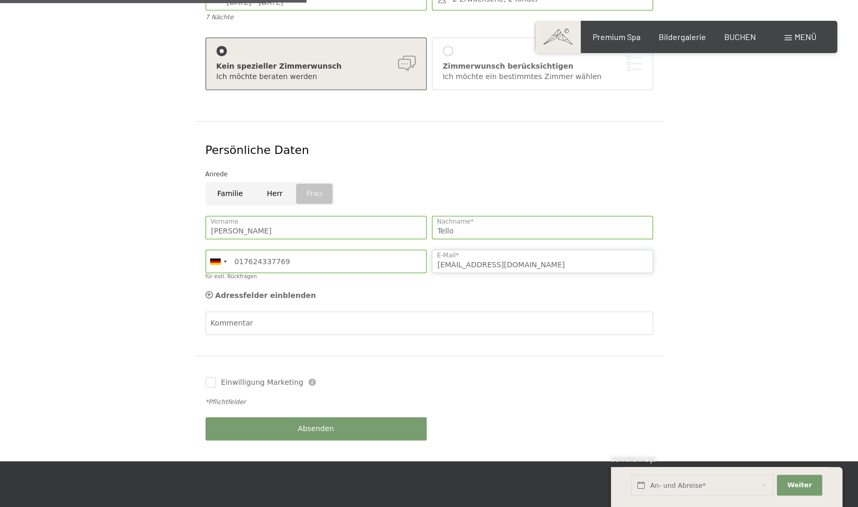
type input "nina311079@gmx.de"
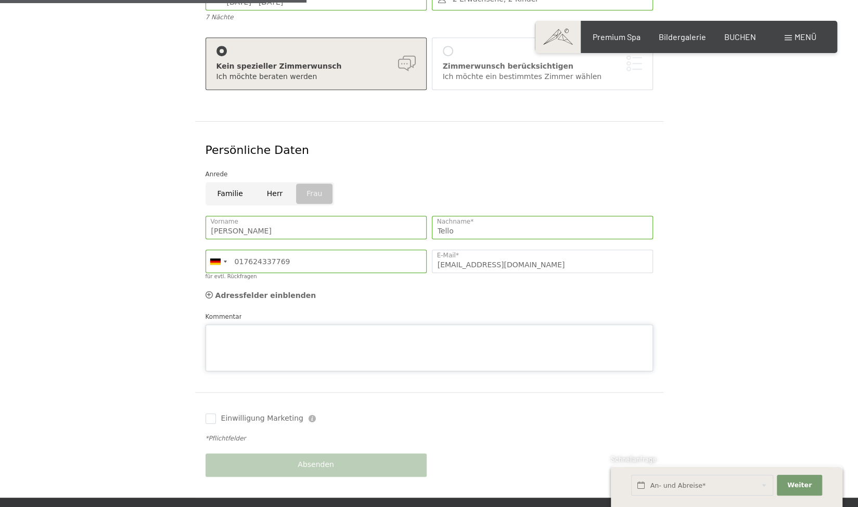
click at [290, 325] on textarea "Kommentar" at bounding box center [428, 348] width 447 height 47
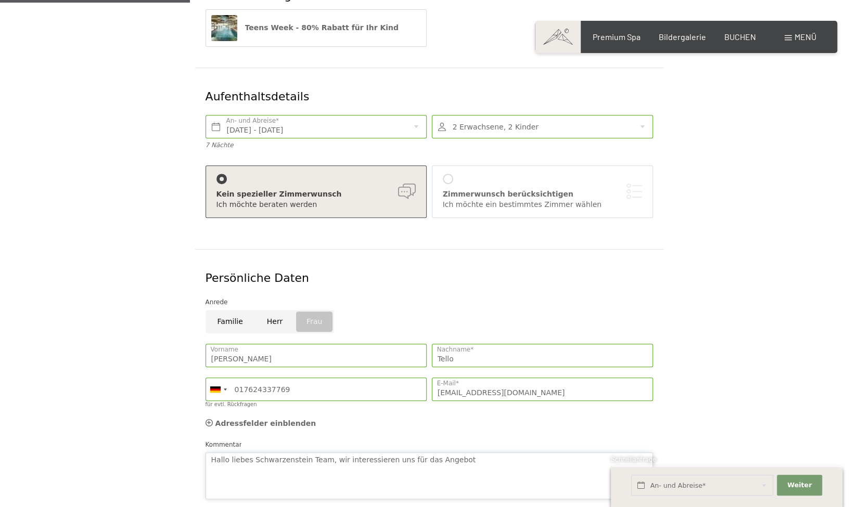
scroll to position [231, 0]
type textarea "Hallo liebes Schwarzenstein Team, wir interessieren uns für das Angebot "Teens …"
click at [750, 433] on form "Gewähltes Angebot Teens Week - 80% Rabatt für Ihr Kind Aufenthaltsdetails Sa. 2…" at bounding box center [429, 296] width 710 height 658
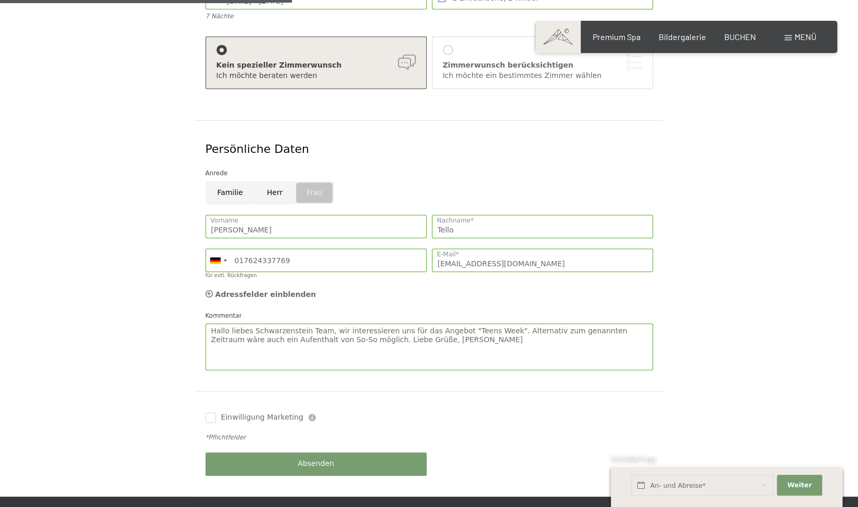
scroll to position [361, 0]
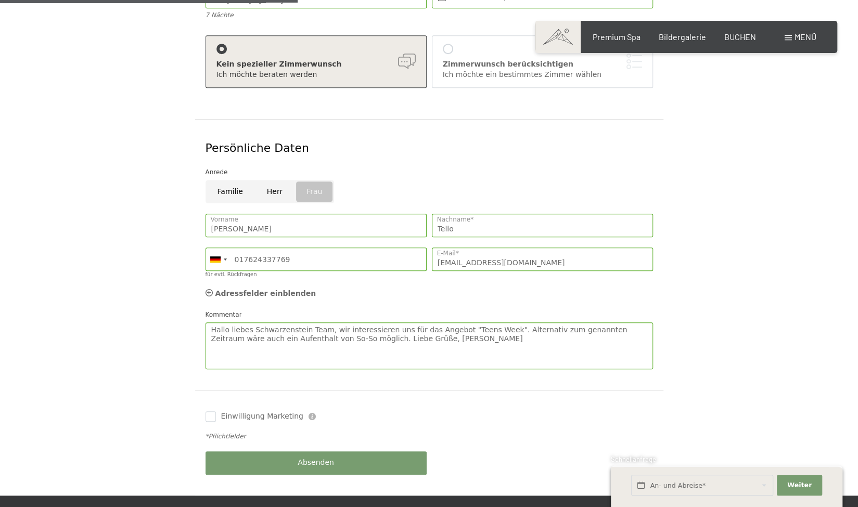
drag, startPoint x: 345, startPoint y: 442, endPoint x: 272, endPoint y: 432, distance: 74.0
click at [272, 446] on div "Absenden" at bounding box center [316, 463] width 226 height 34
click at [279, 451] on button "Absenden" at bounding box center [315, 462] width 221 height 23
